Goal: Transaction & Acquisition: Purchase product/service

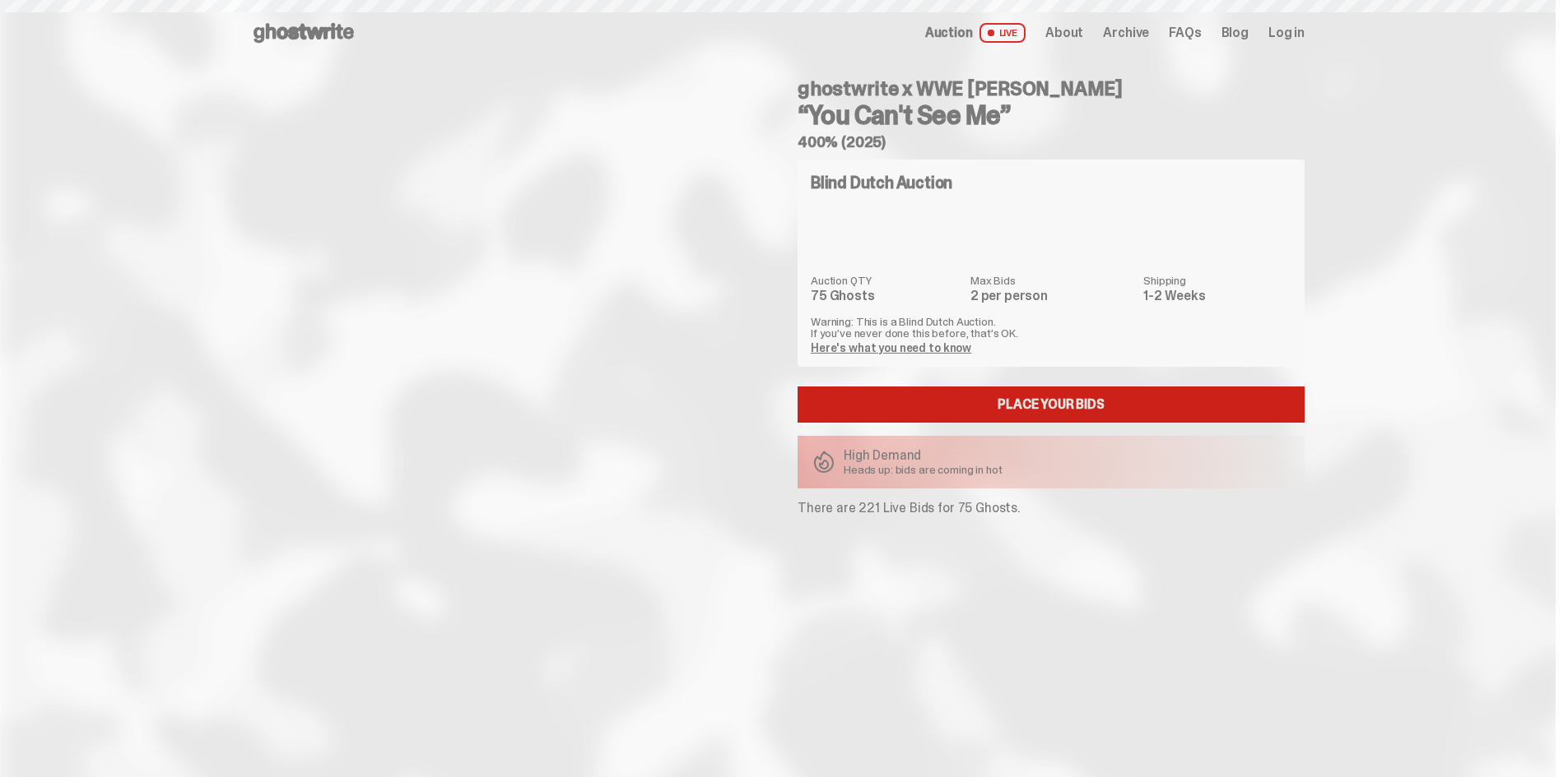
click at [1012, 401] on link "Place your Bids" at bounding box center [1050, 405] width 507 height 36
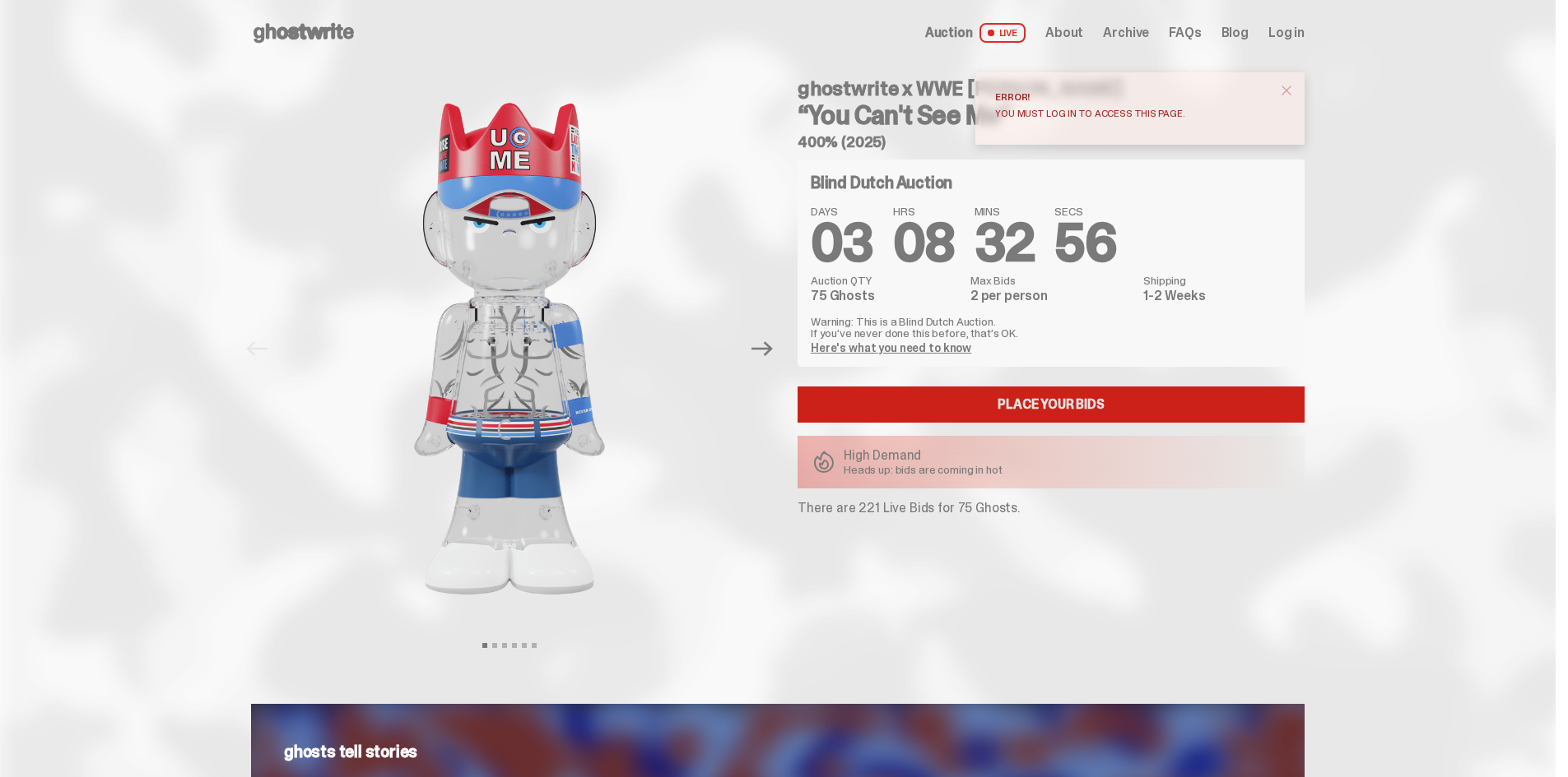
click at [1108, 411] on link "Place your Bids" at bounding box center [1050, 405] width 507 height 36
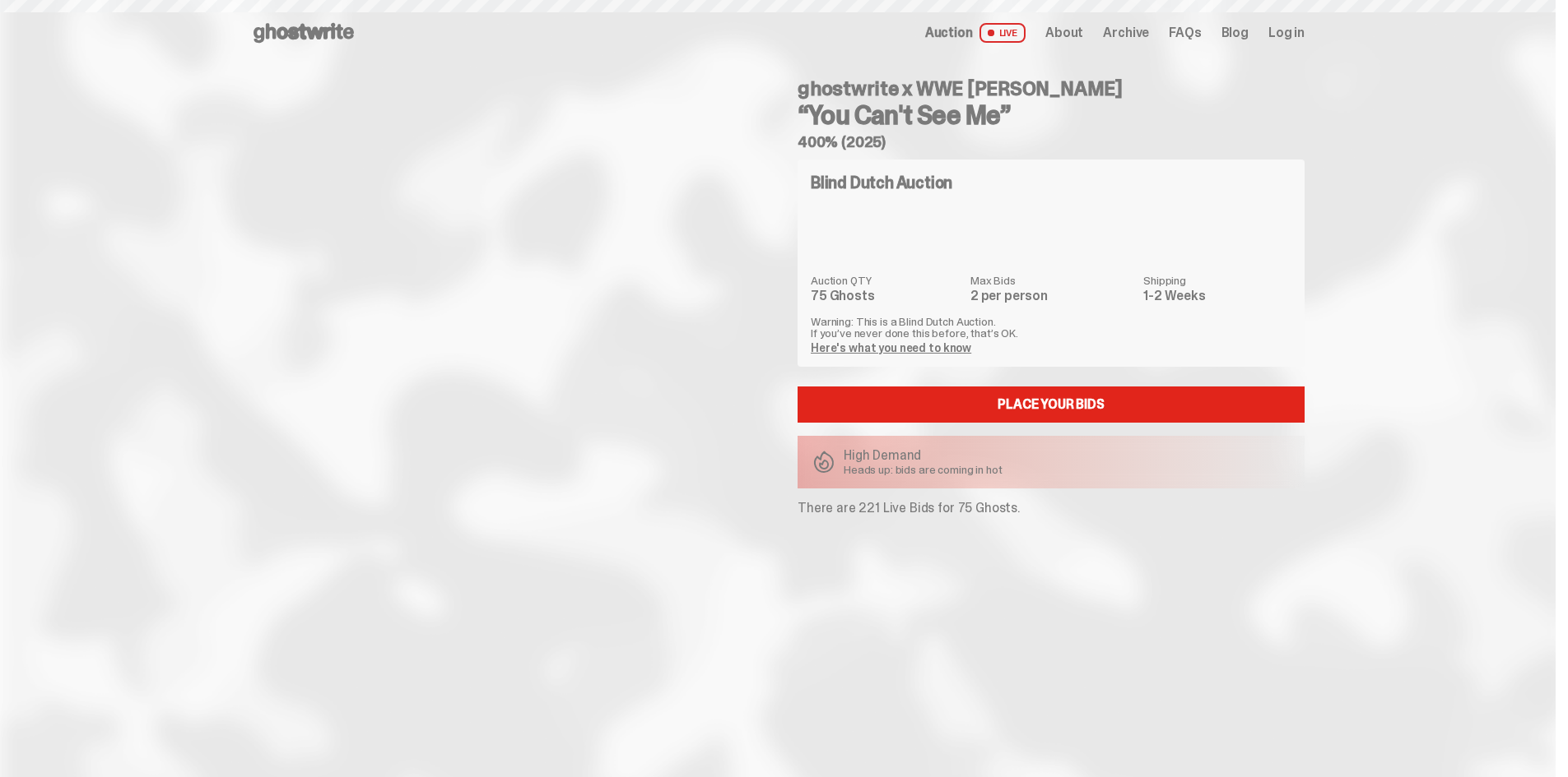
click at [957, 351] on link "Here's what you need to know" at bounding box center [891, 348] width 160 height 15
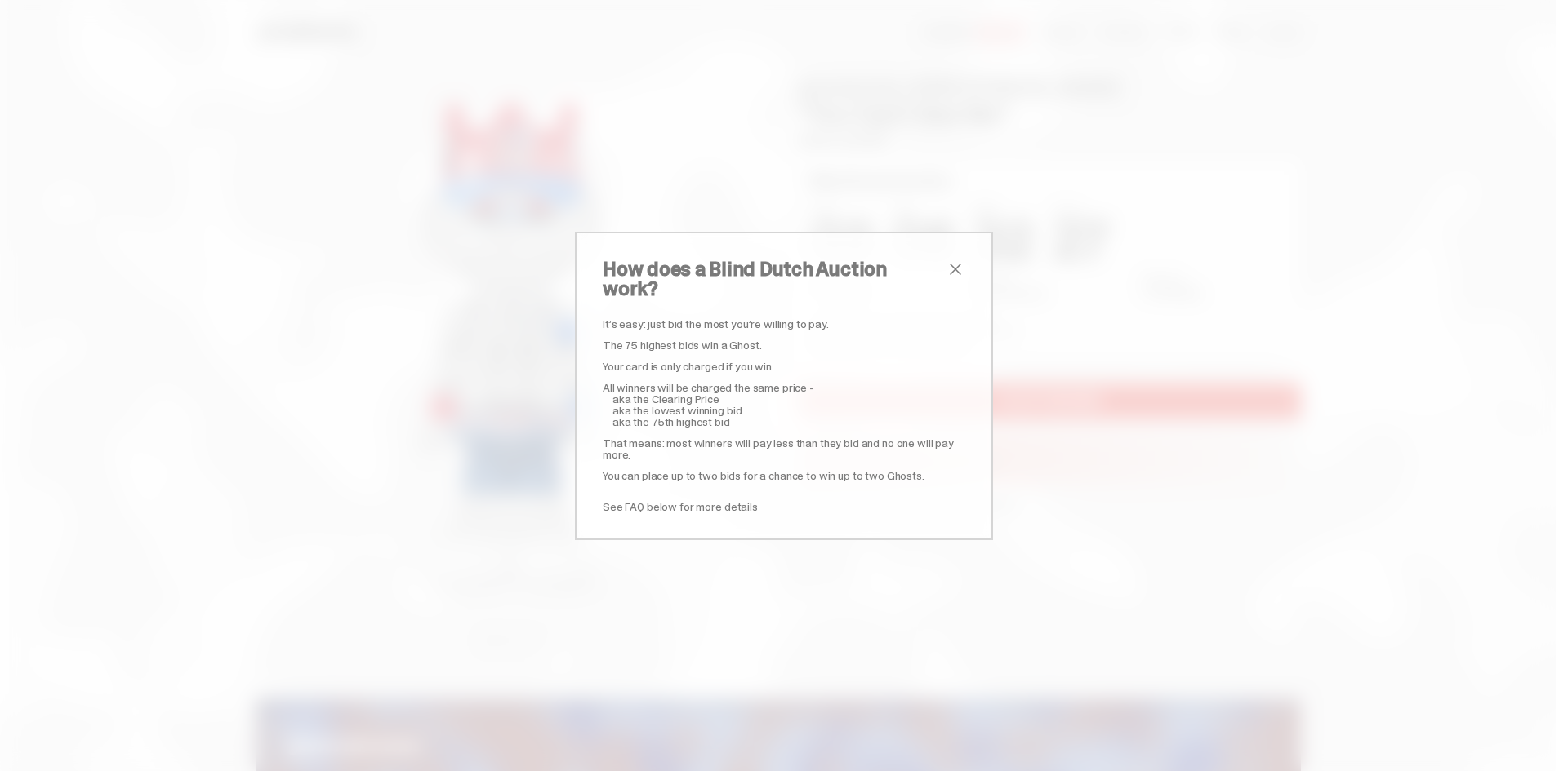
click at [949, 290] on div "How does a Blind Dutch Auction work? It’s easy: just bid the most you’re willin…" at bounding box center [784, 386] width 363 height 253
